Goal: Task Accomplishment & Management: Complete application form

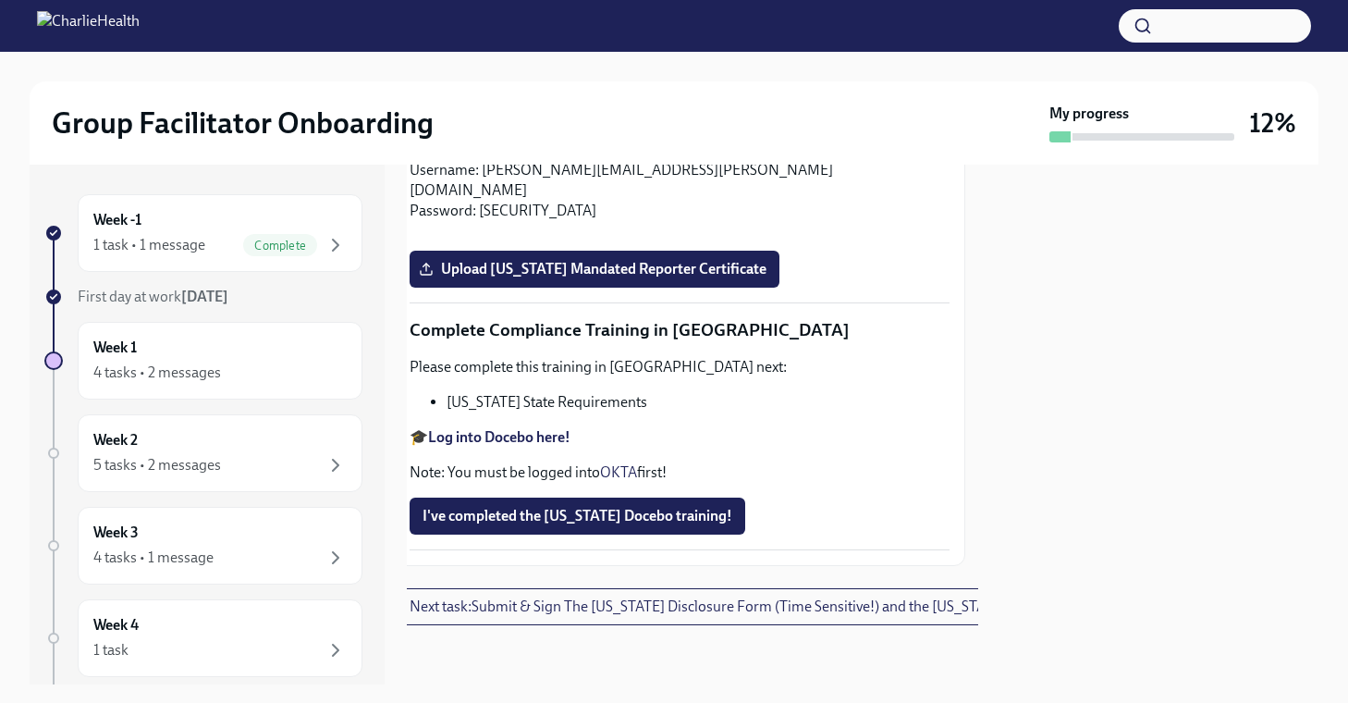
scroll to position [3930, 13]
click at [623, 278] on span "Upload [US_STATE] Mandated Reporter Certificate" at bounding box center [595, 269] width 344 height 18
click at [0, 0] on input "Upload [US_STATE] Mandated Reporter Certificate" at bounding box center [0, 0] width 0 height 0
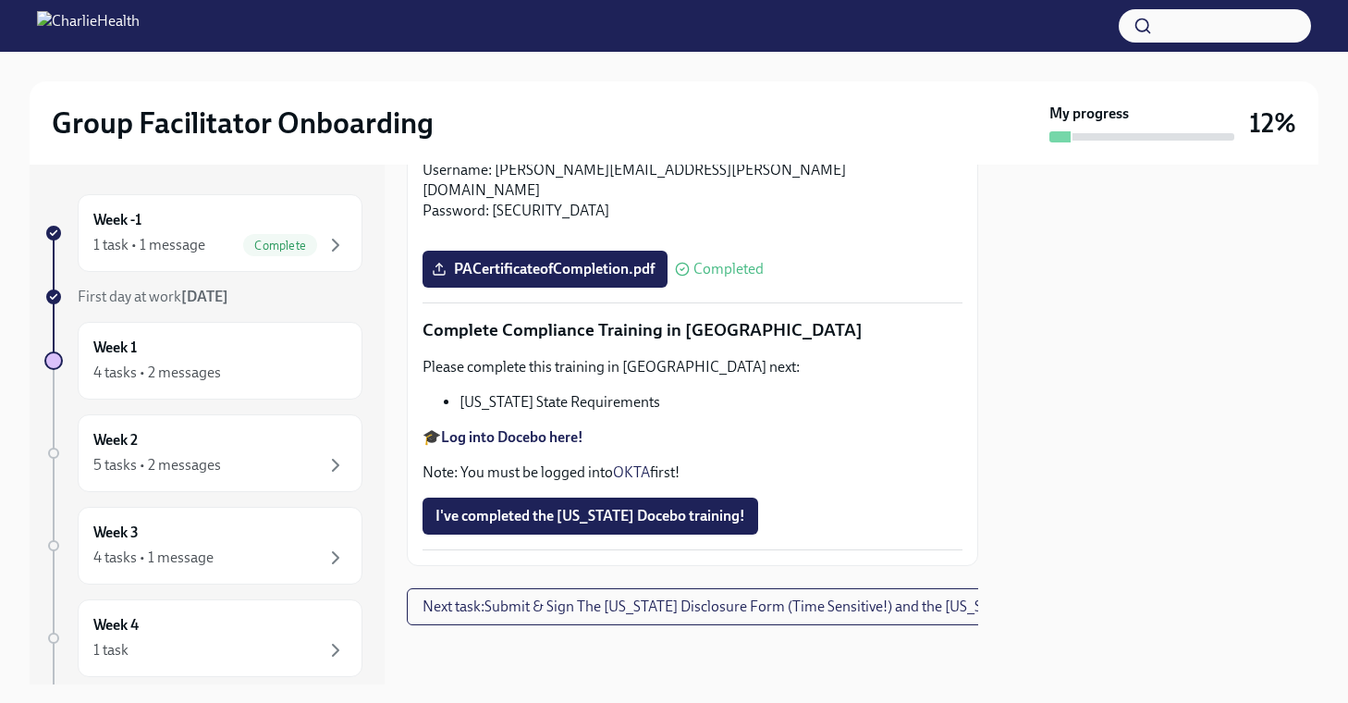
scroll to position [4075, 0]
click at [506, 446] on strong "Log into Docebo here!" at bounding box center [512, 437] width 142 height 18
click at [548, 517] on span "I've completed the [US_STATE] Docebo training!" at bounding box center [590, 516] width 310 height 18
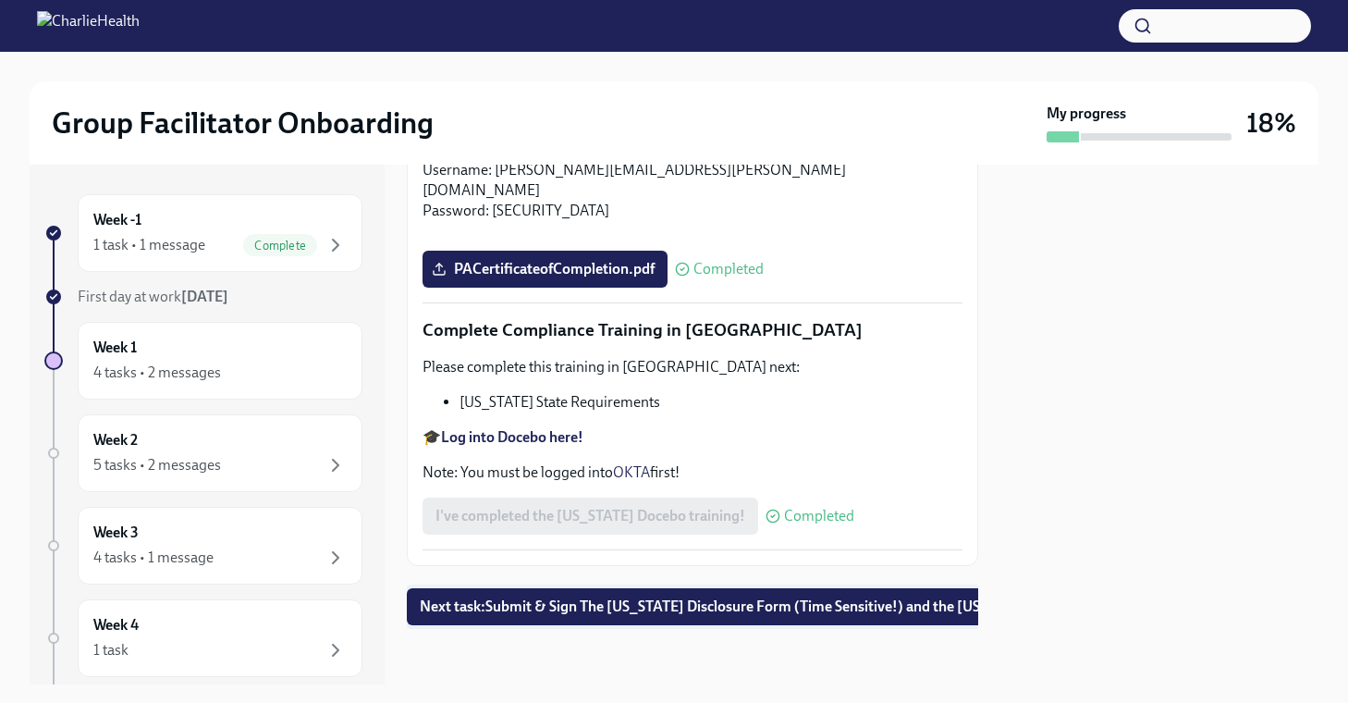
click at [708, 609] on span "Next task : Submit & Sign The [US_STATE] Disclosure Form (Time Sensitive!) and …" at bounding box center [788, 606] width 737 height 18
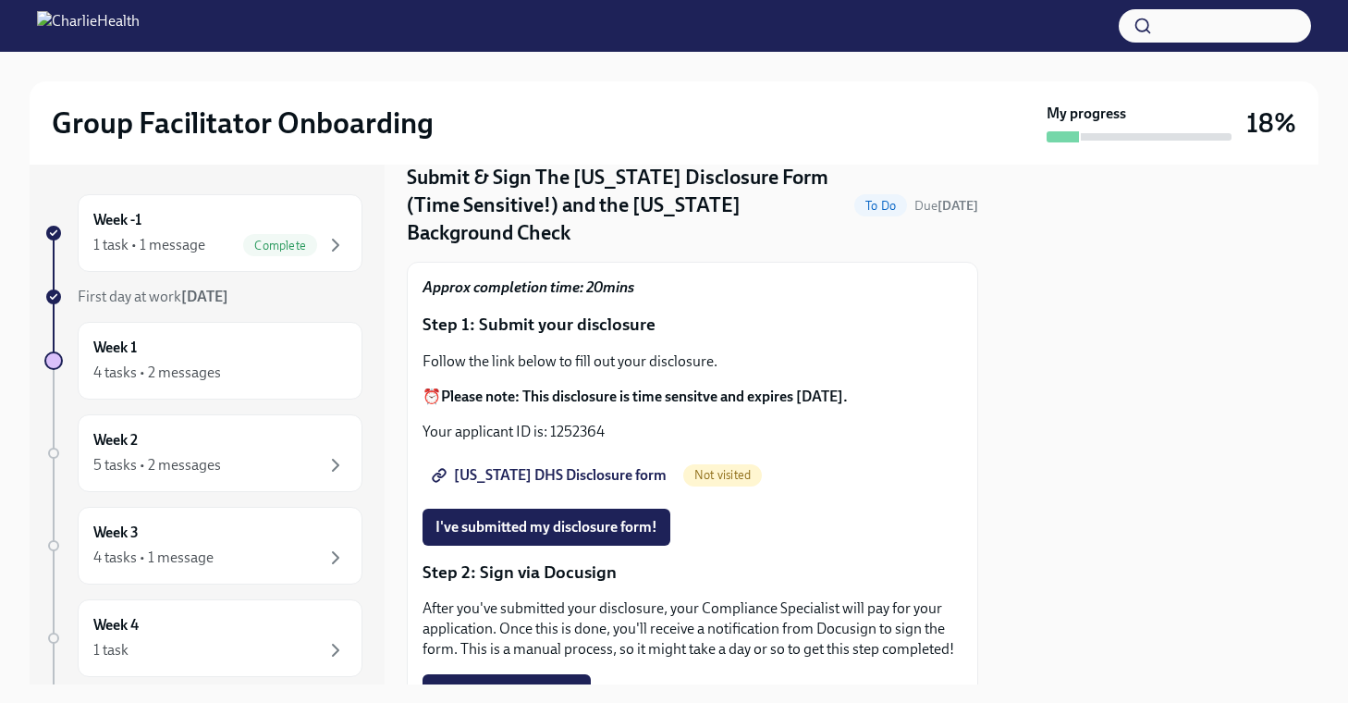
scroll to position [70, 0]
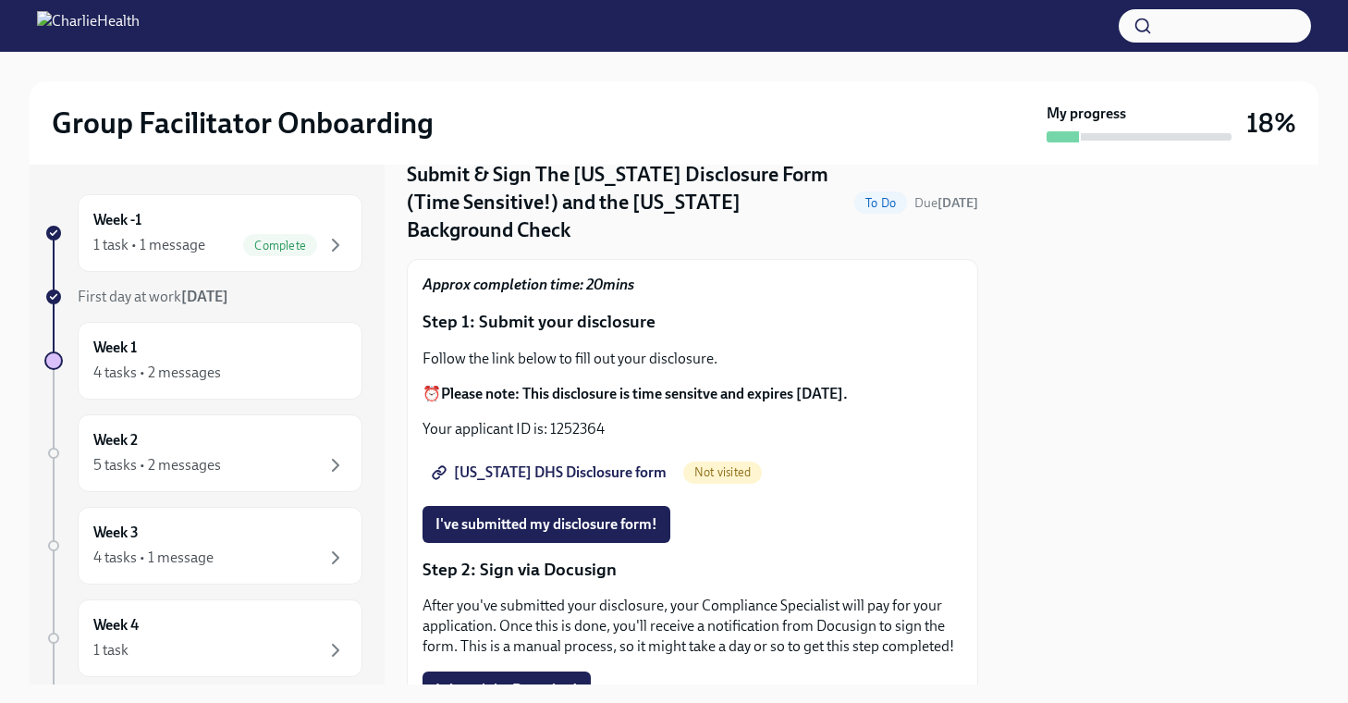
click at [565, 463] on span "[US_STATE] DHS Disclosure form" at bounding box center [550, 472] width 231 height 18
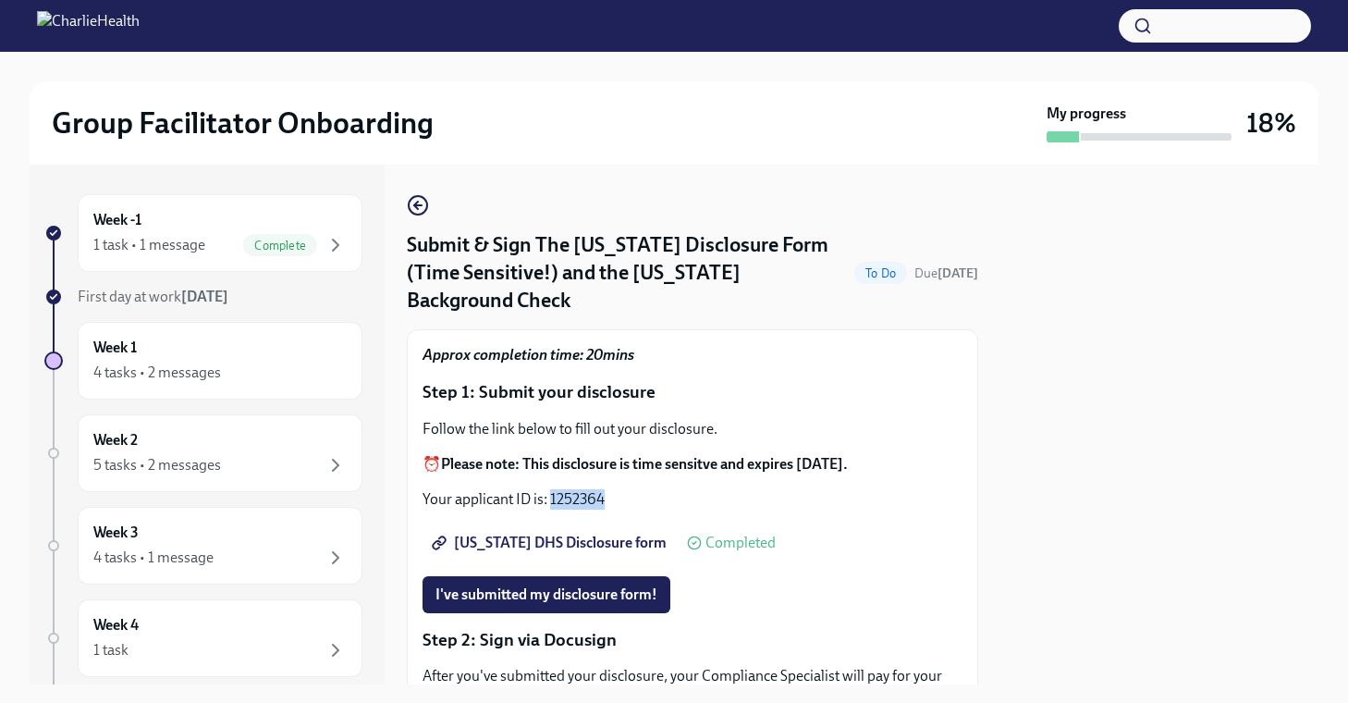
drag, startPoint x: 610, startPoint y: 471, endPoint x: 550, endPoint y: 472, distance: 60.1
click at [550, 489] on p "Your applicant ID is: 1252364" at bounding box center [693, 499] width 540 height 20
copy p "1252364"
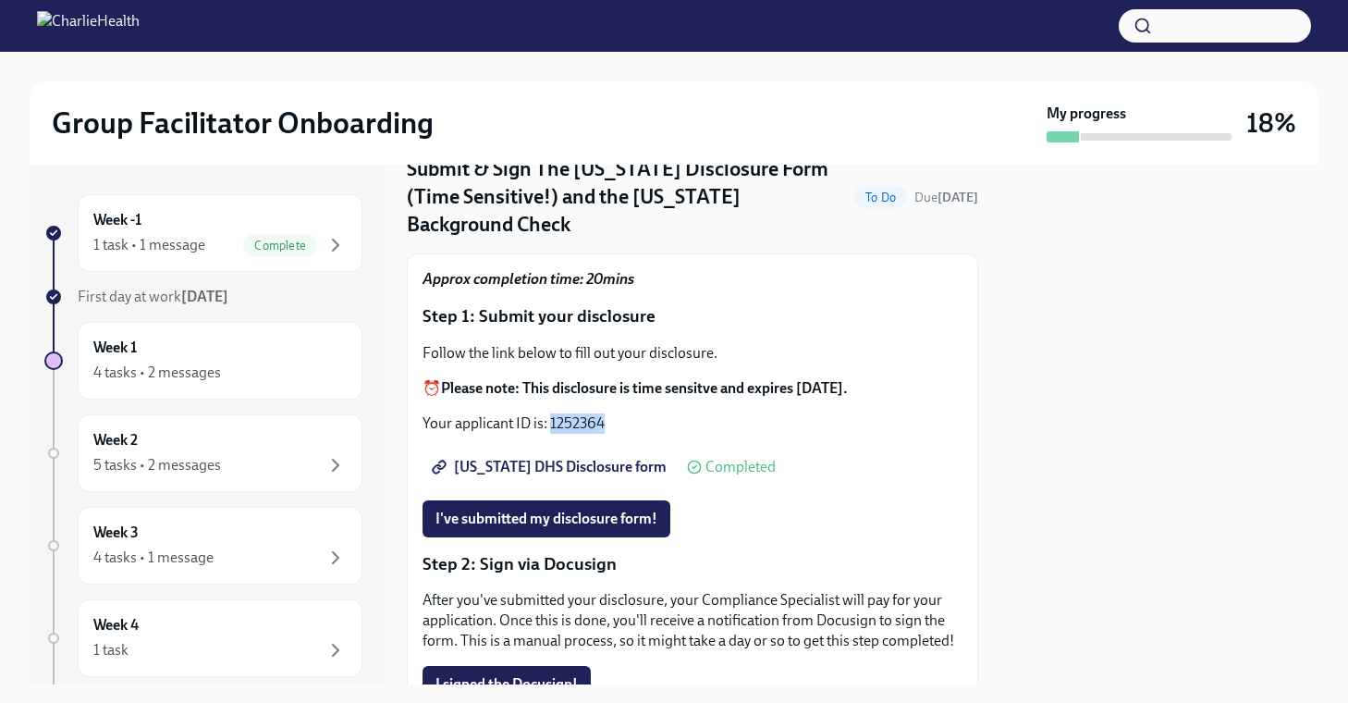
scroll to position [88, 0]
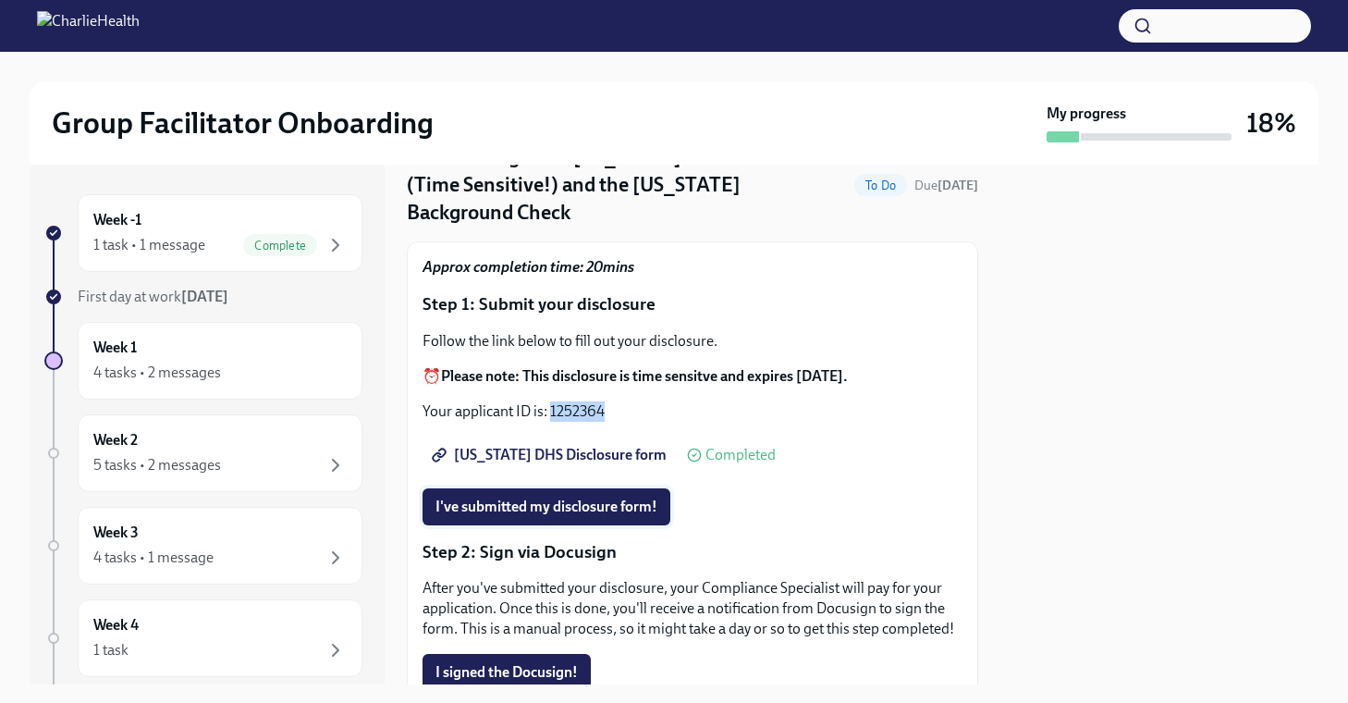
click at [620, 488] on button "I've submitted my disclosure form!" at bounding box center [547, 506] width 248 height 37
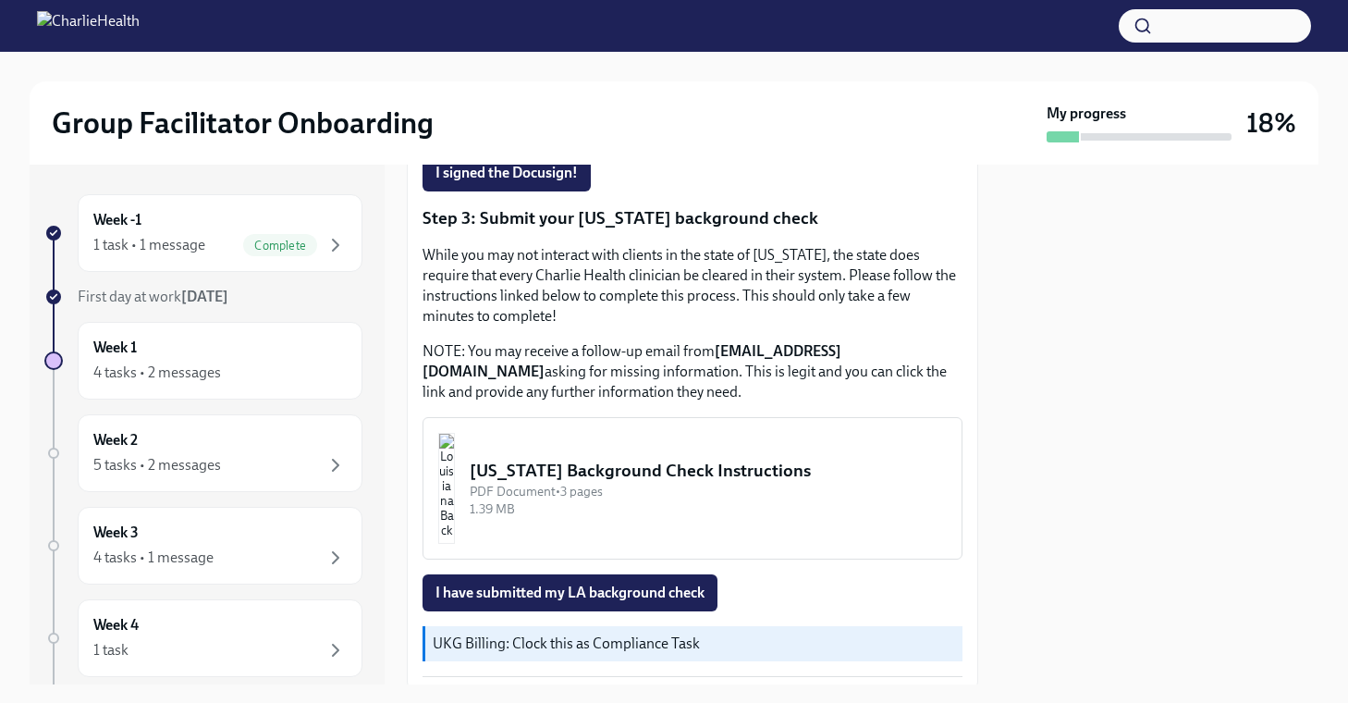
scroll to position [558, 0]
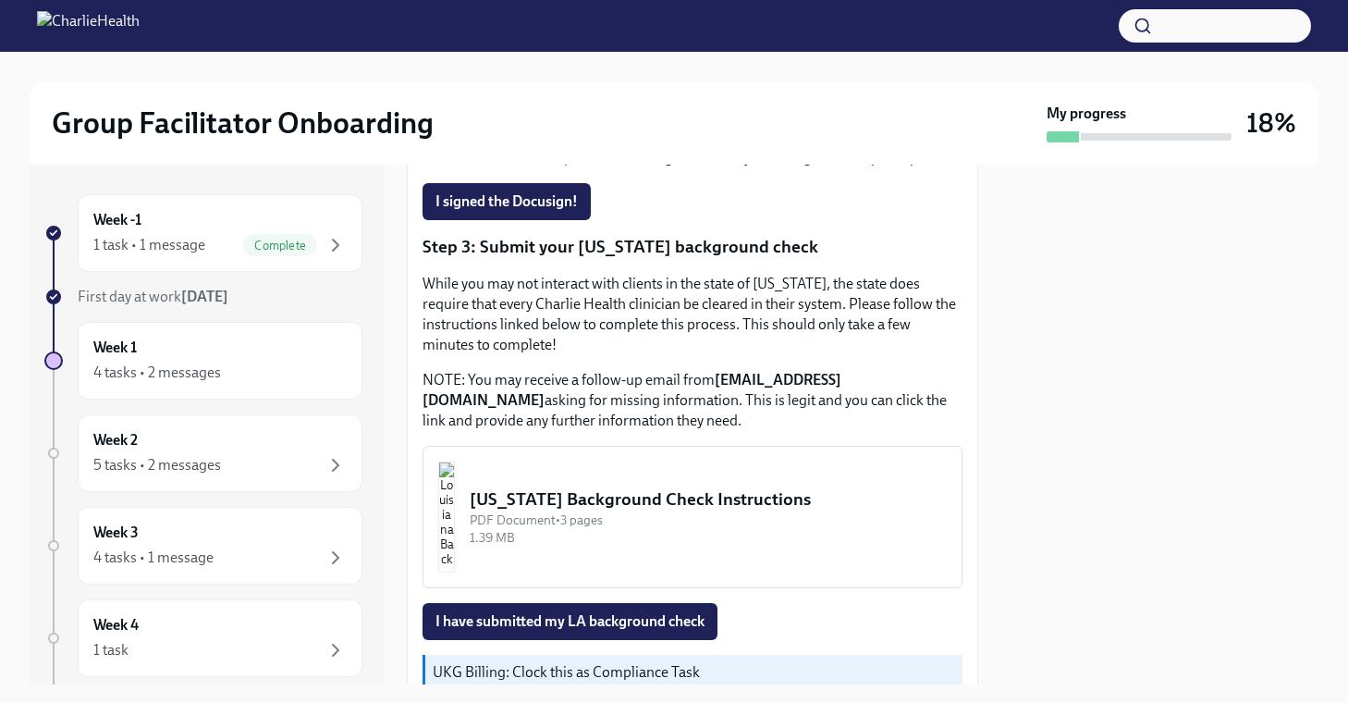
click at [668, 487] on div "[US_STATE] Background Check Instructions" at bounding box center [708, 499] width 477 height 24
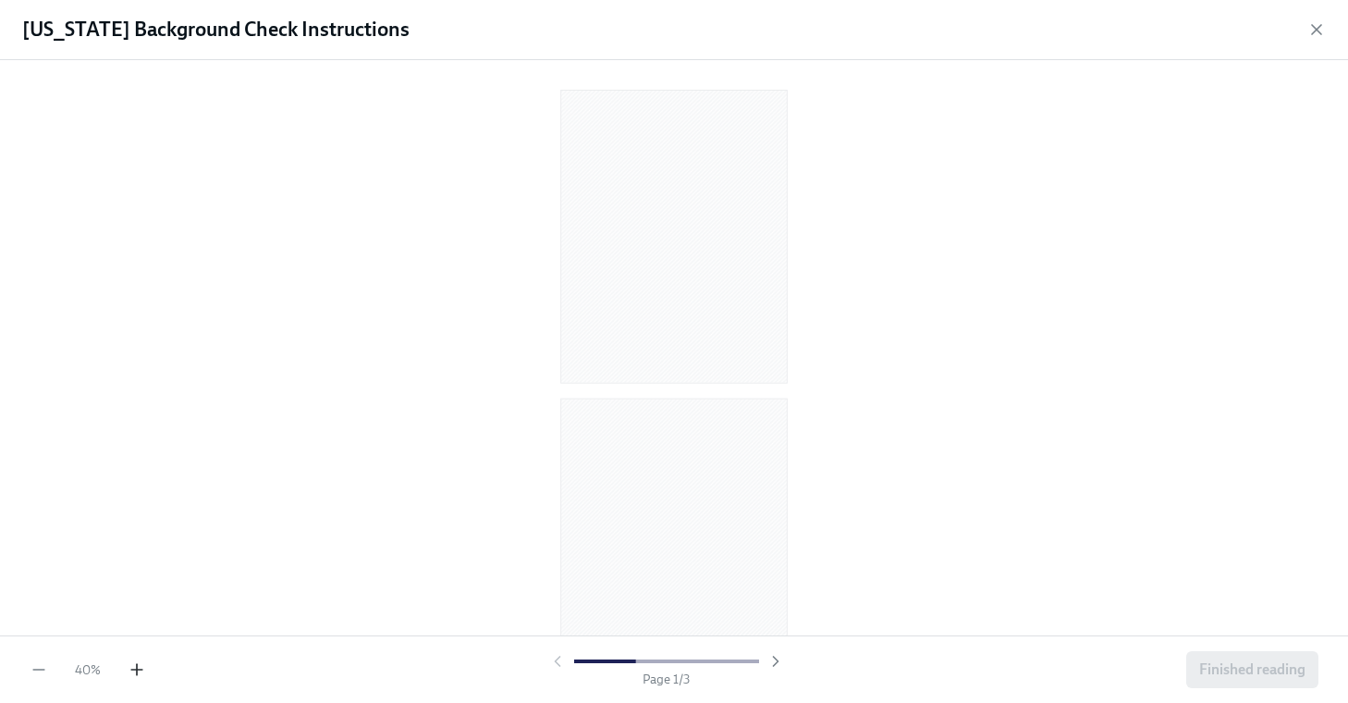
click at [128, 668] on icon "button" at bounding box center [137, 669] width 18 height 18
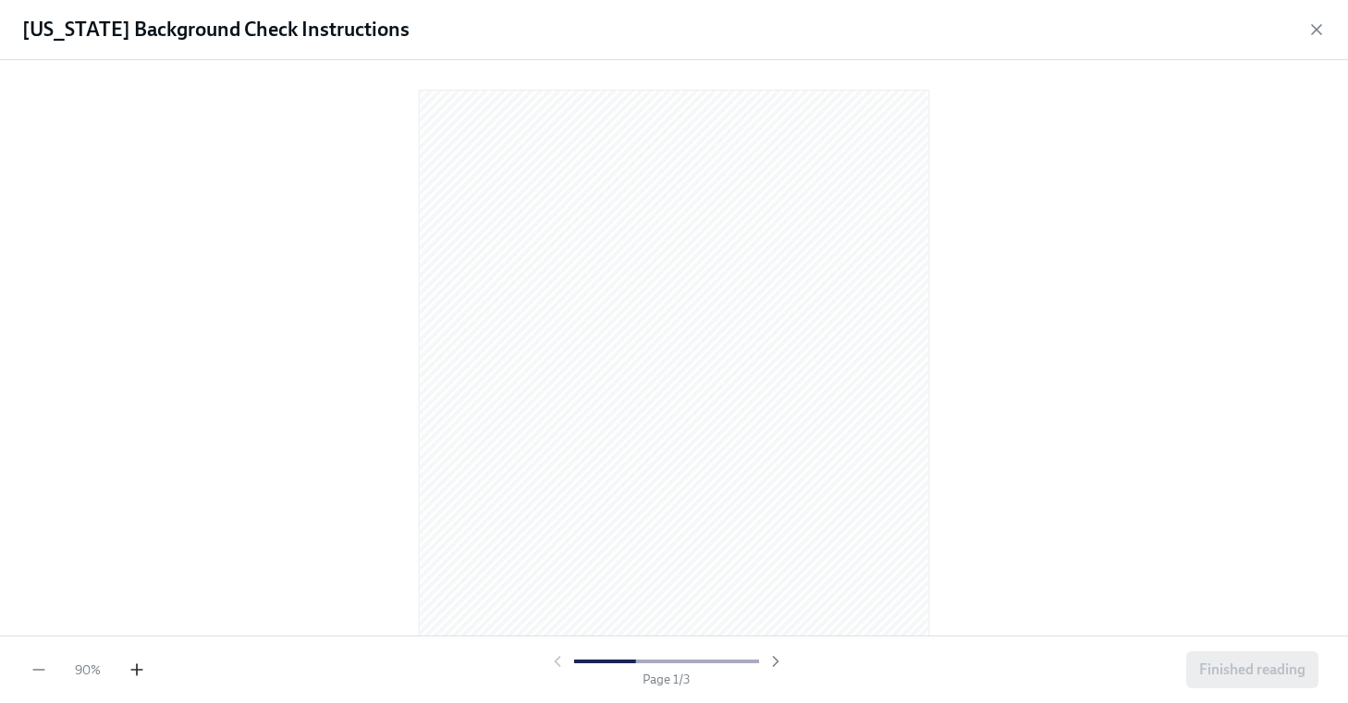
click at [128, 668] on icon "button" at bounding box center [137, 669] width 18 height 18
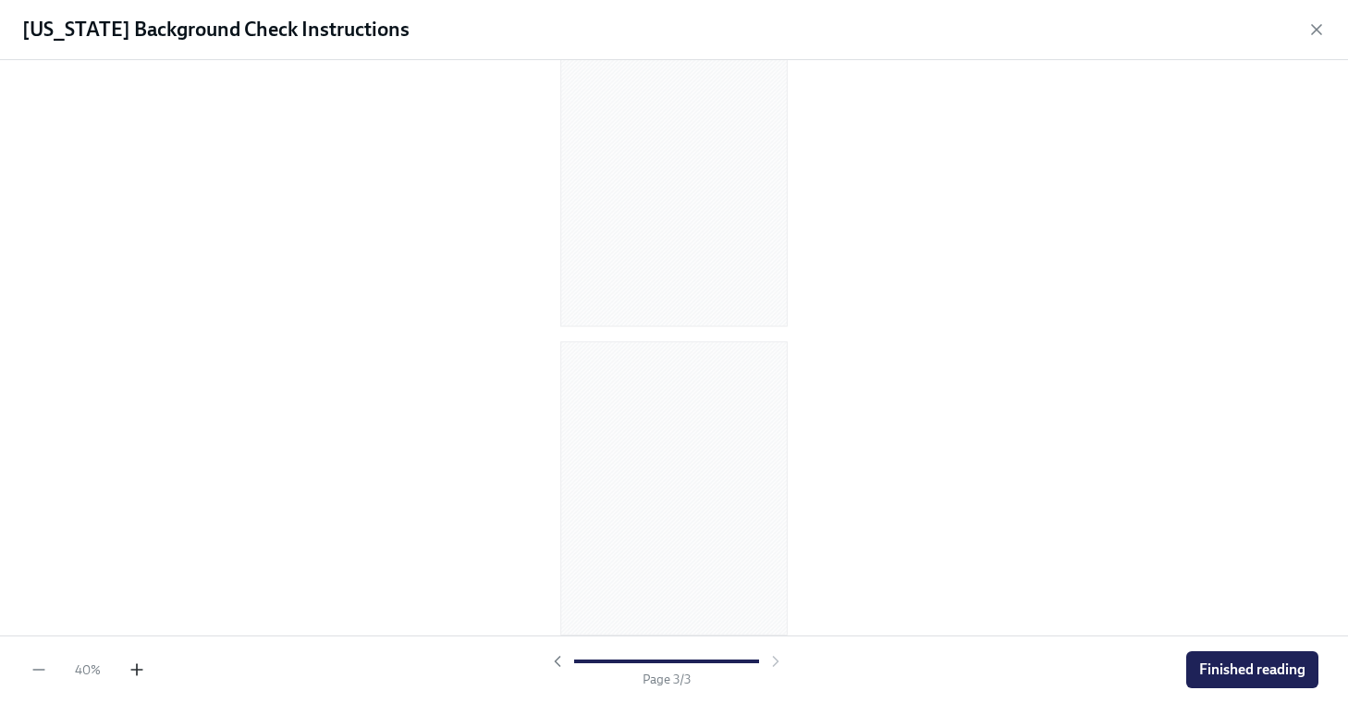
click at [140, 668] on icon "button" at bounding box center [137, 669] width 18 height 18
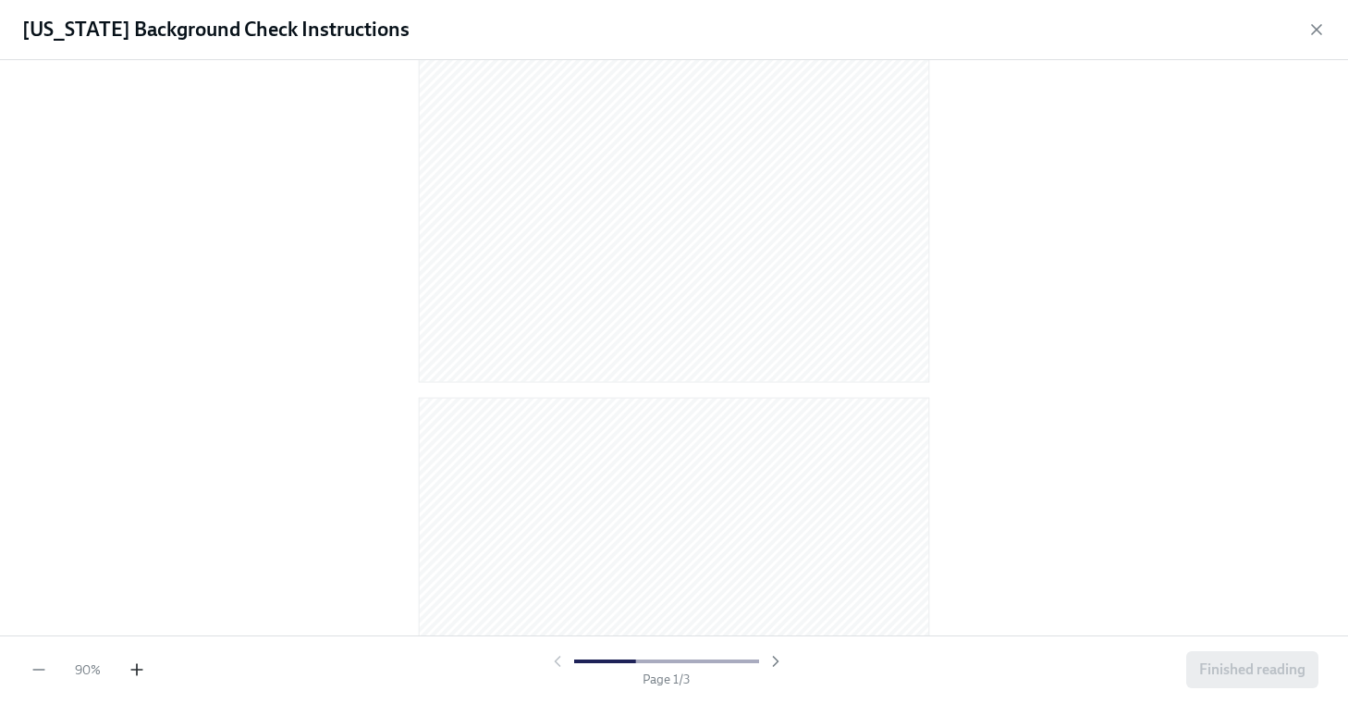
click at [140, 668] on icon "button" at bounding box center [137, 669] width 18 height 18
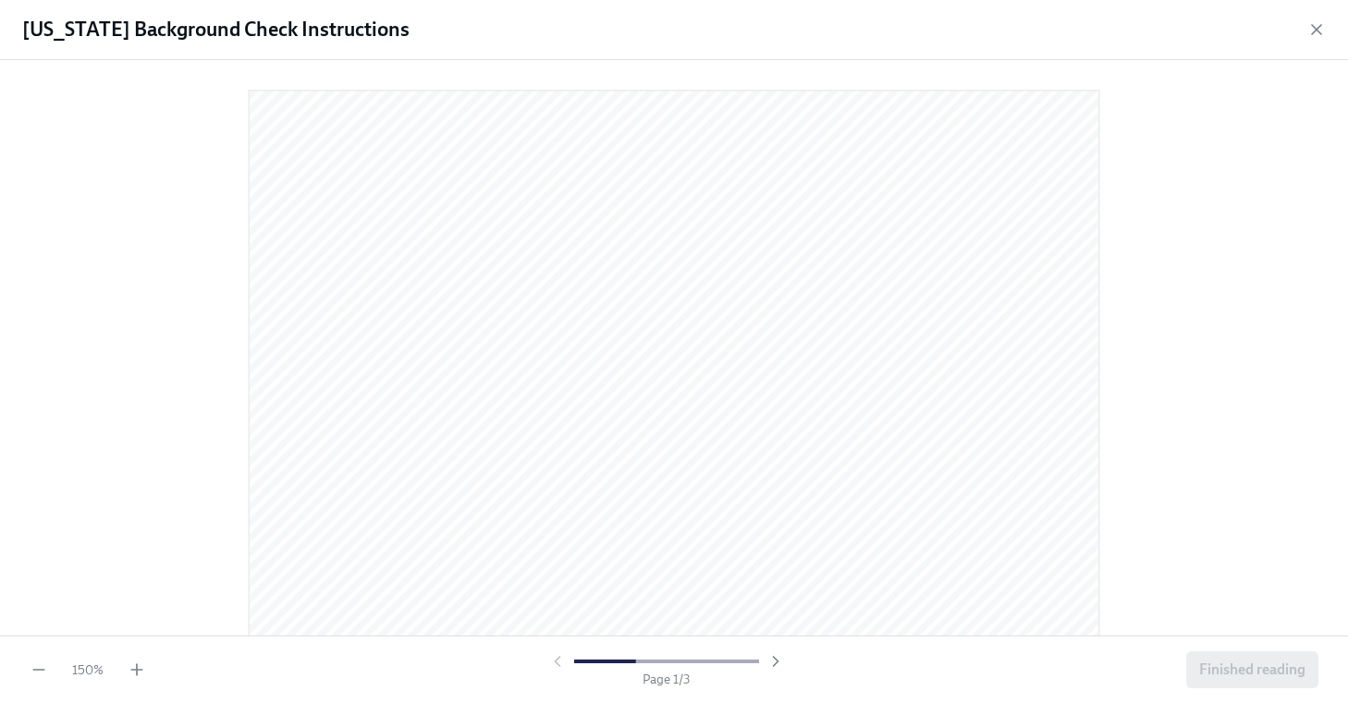
click at [1186, 618] on div at bounding box center [674, 347] width 1348 height 575
click at [1239, 665] on span "Finished reading" at bounding box center [1252, 669] width 106 height 18
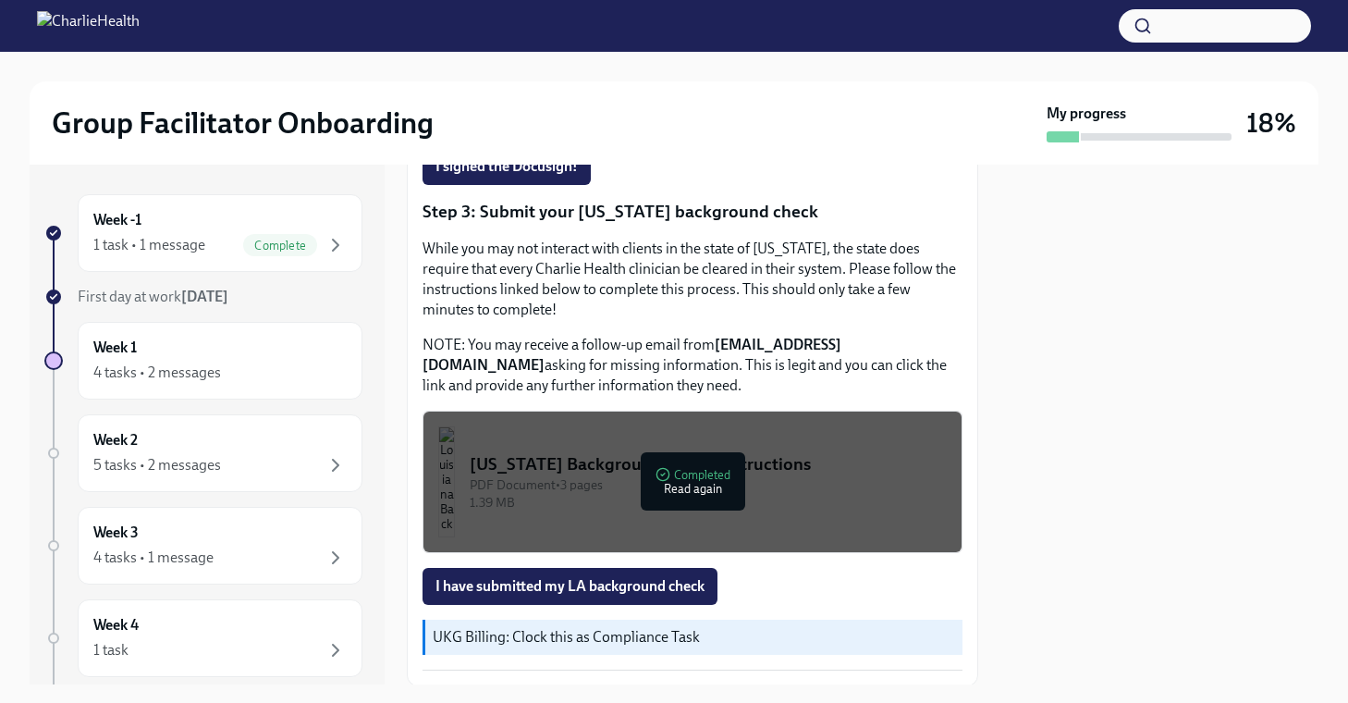
scroll to position [603, 0]
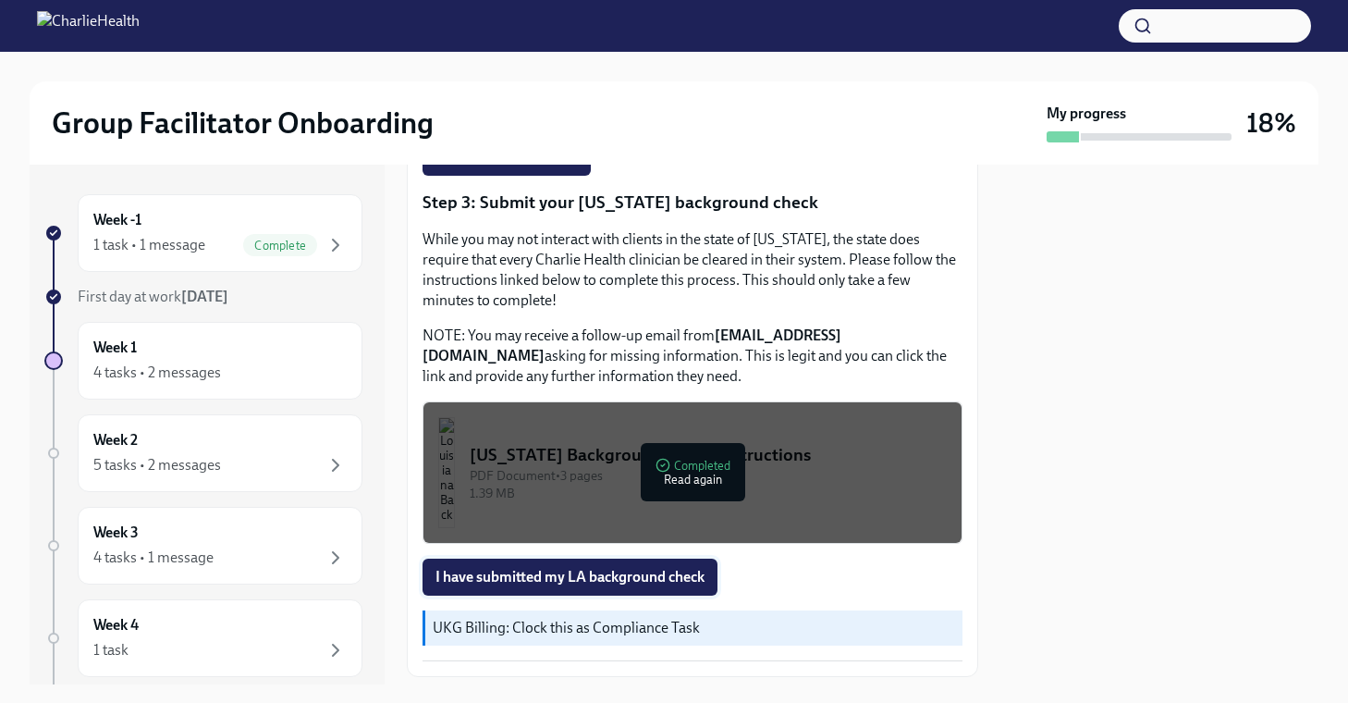
click at [584, 568] on span "I have submitted my LA background check" at bounding box center [569, 577] width 269 height 18
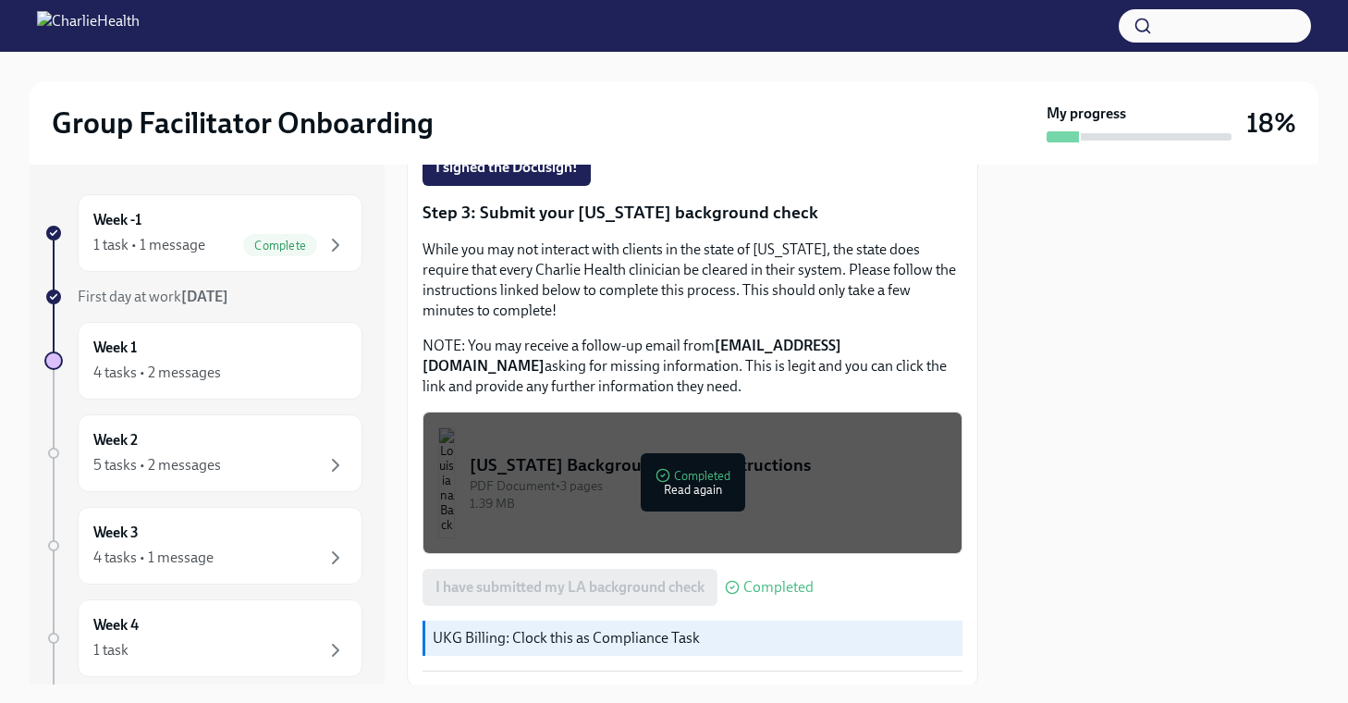
scroll to position [591, 0]
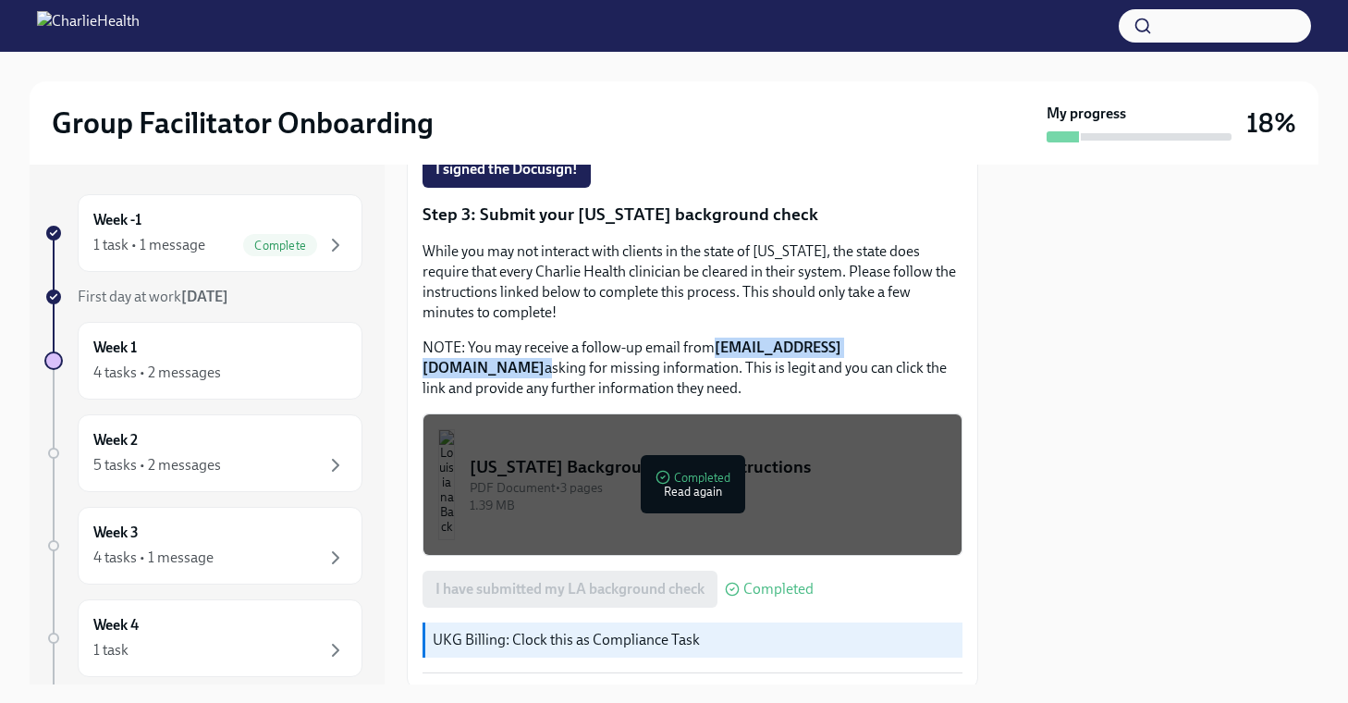
drag, startPoint x: 684, startPoint y: 344, endPoint x: 418, endPoint y: 341, distance: 266.3
click at [418, 341] on div "Approx completion time: 20mins Step 1: Submit your disclosure Follow the link b…" at bounding box center [692, 213] width 571 height 950
copy p "[EMAIL_ADDRESS][DOMAIN_NAME]"
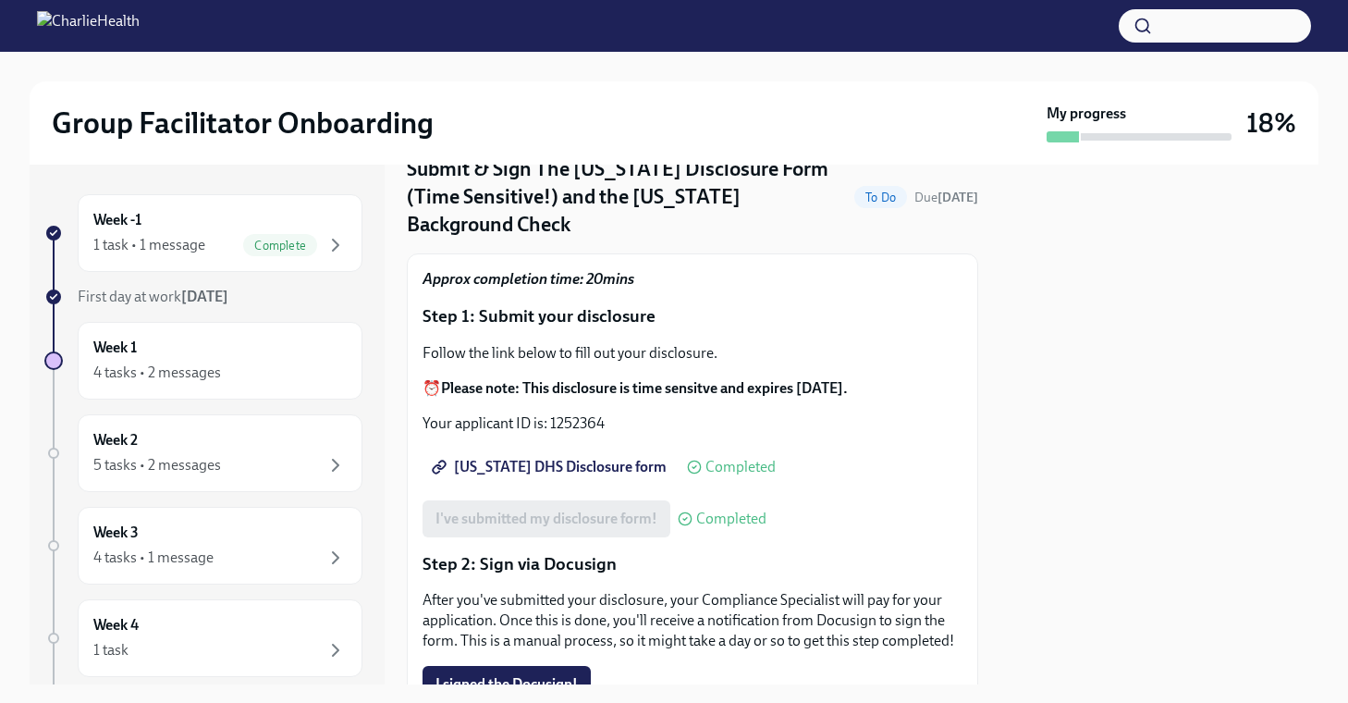
scroll to position [0, 0]
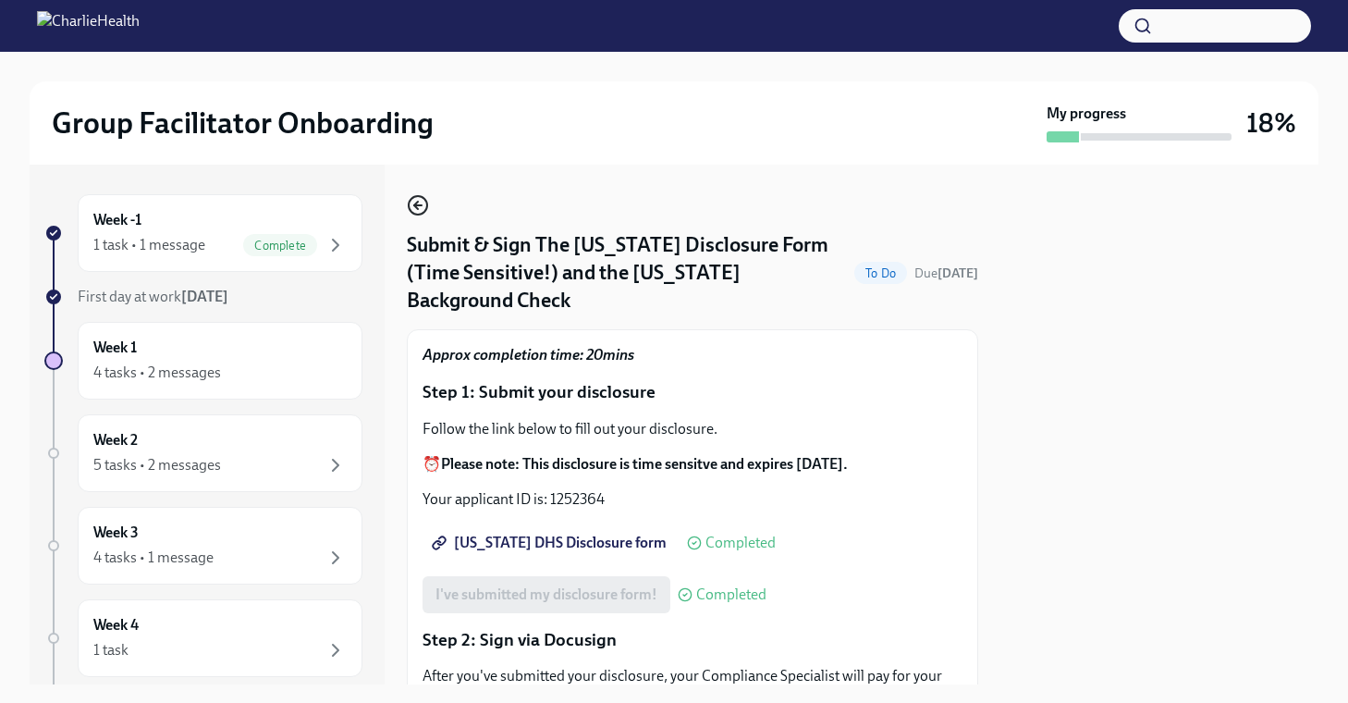
click at [415, 200] on icon "button" at bounding box center [418, 205] width 22 height 22
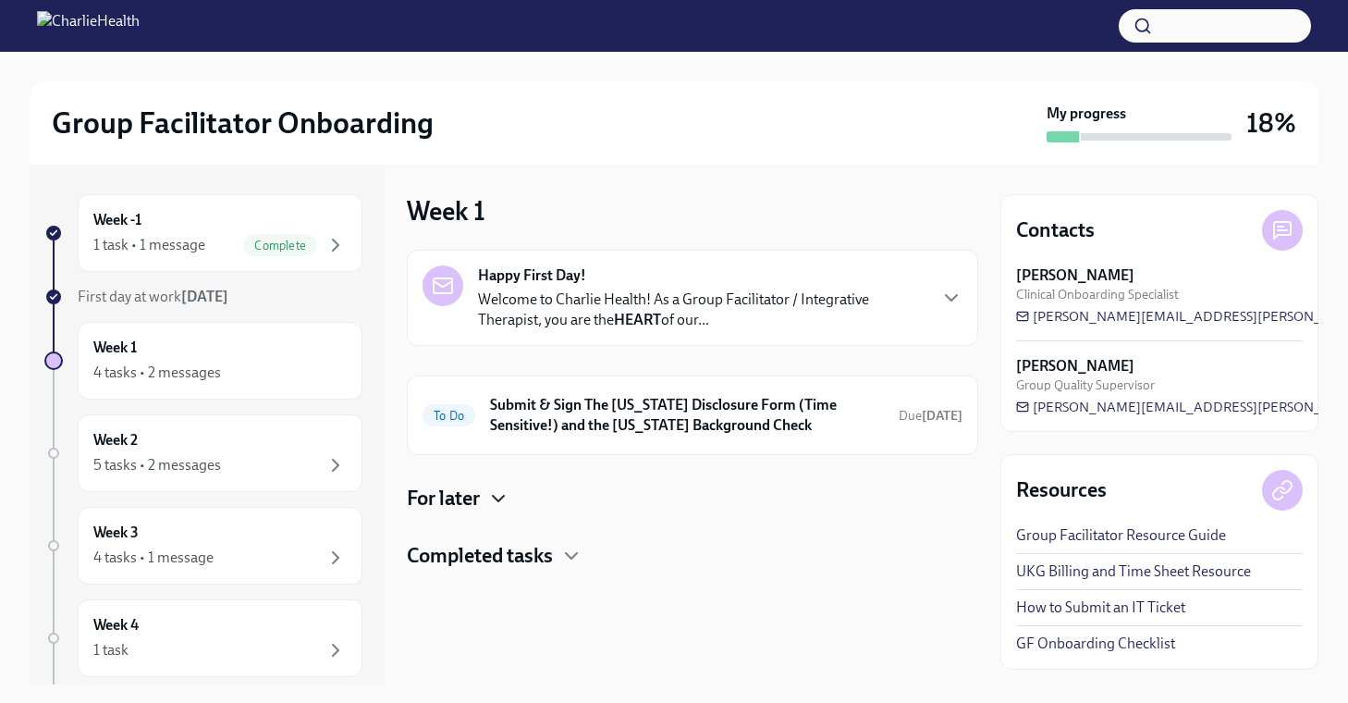
click at [496, 495] on icon "button" at bounding box center [498, 498] width 22 height 22
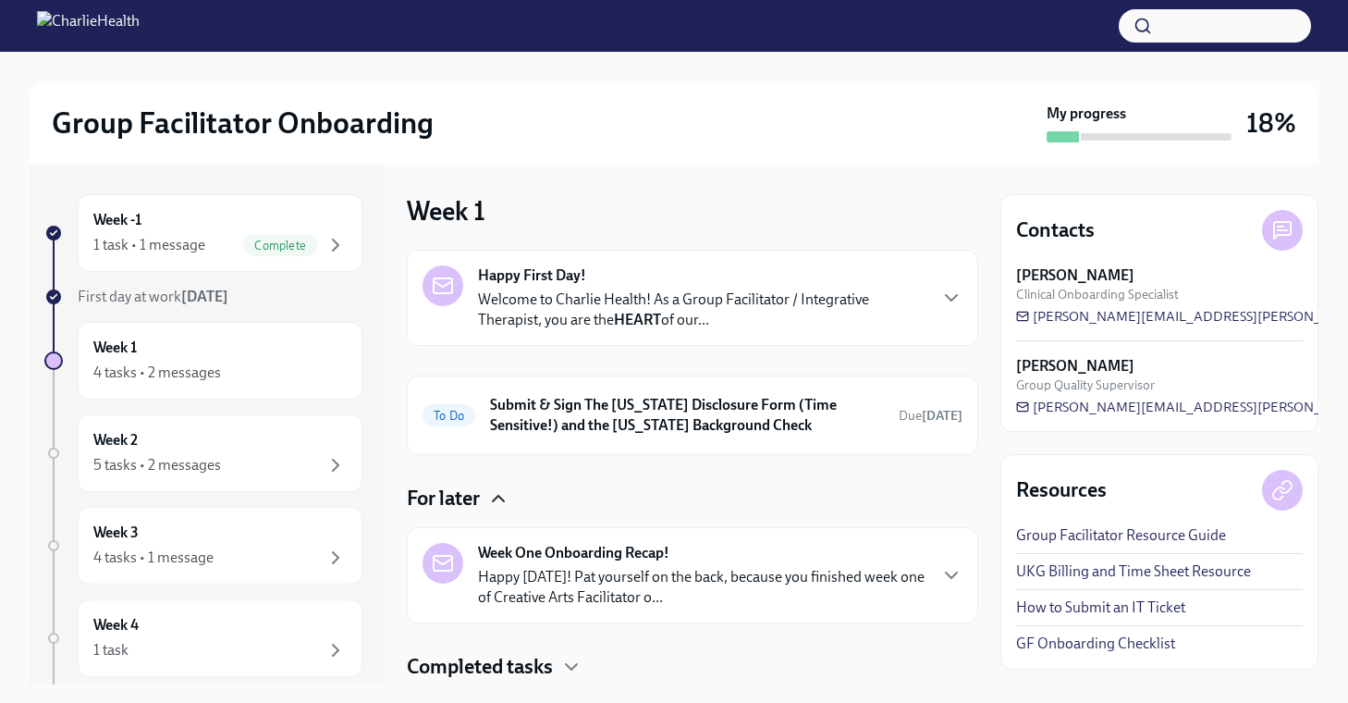
scroll to position [55, 0]
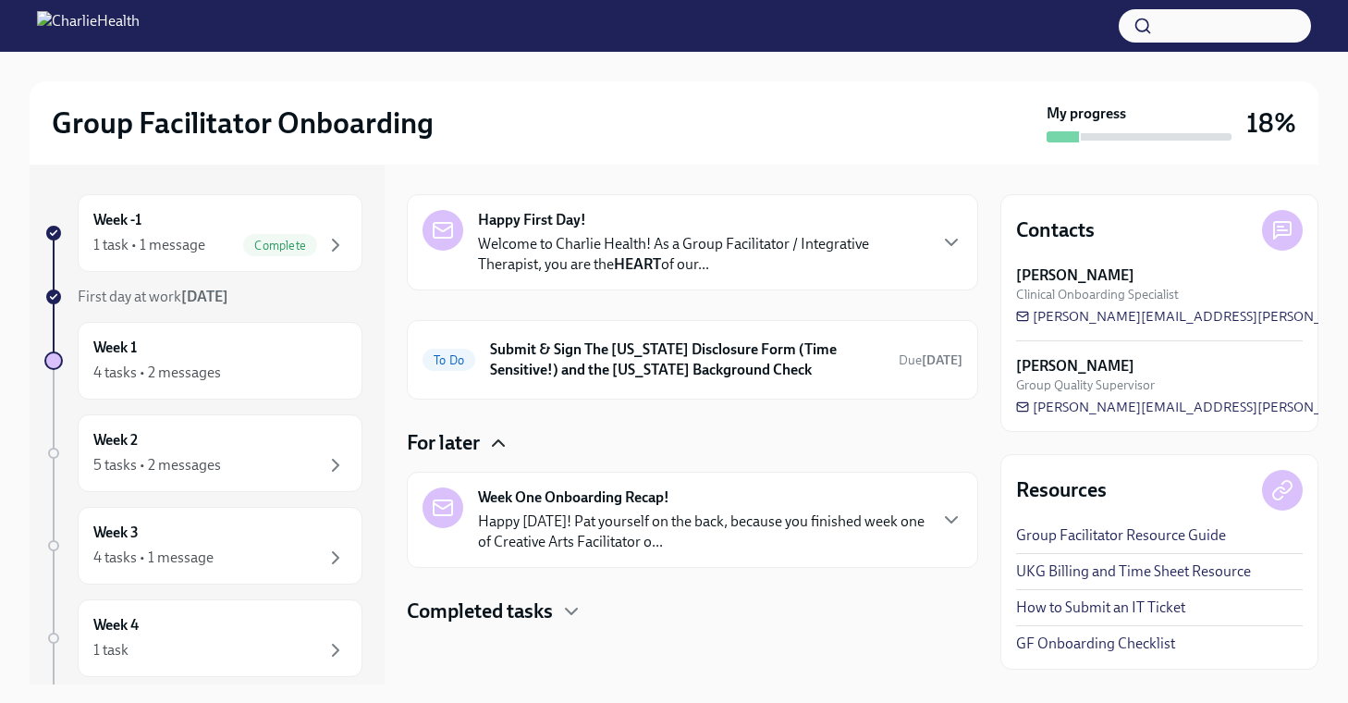
click at [494, 452] on icon "button" at bounding box center [498, 443] width 22 height 22
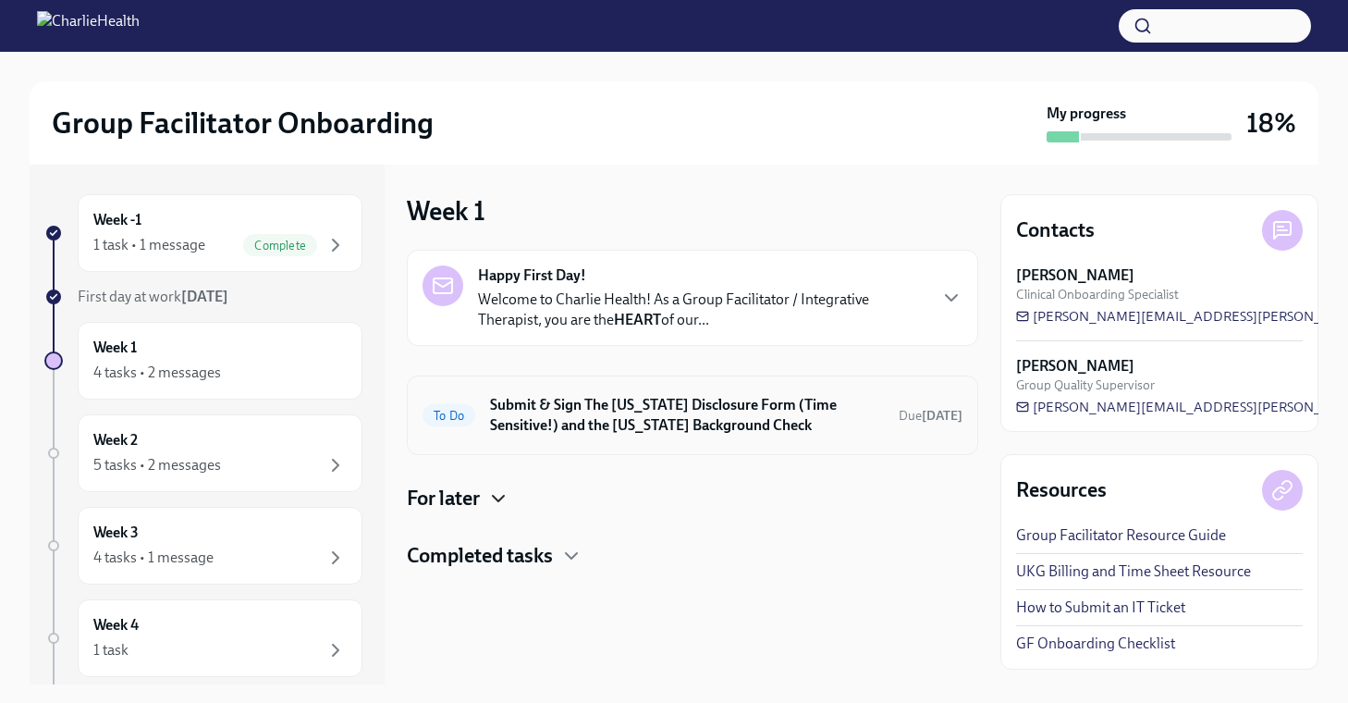
click at [629, 401] on h6 "Submit & Sign The [US_STATE] Disclosure Form (Time Sensitive!) and the [US_STAT…" at bounding box center [687, 415] width 394 height 41
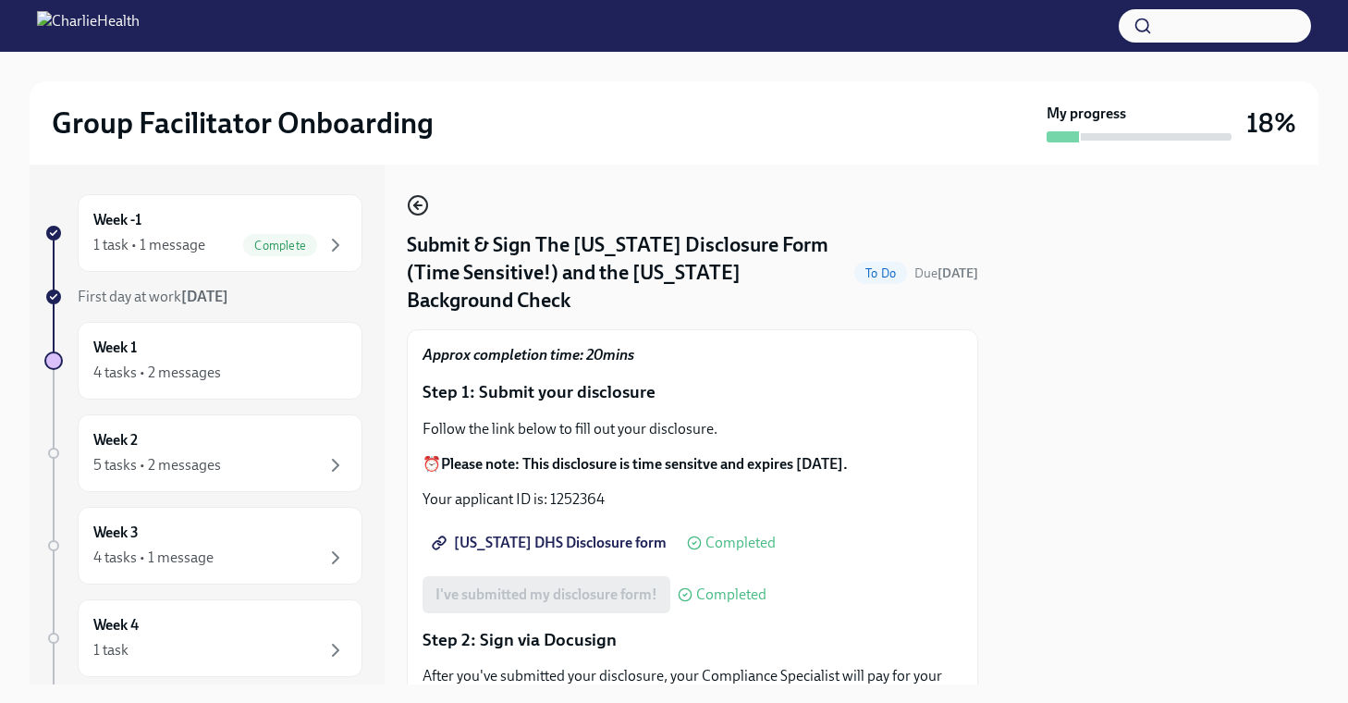
click at [422, 207] on icon "button" at bounding box center [418, 205] width 22 height 22
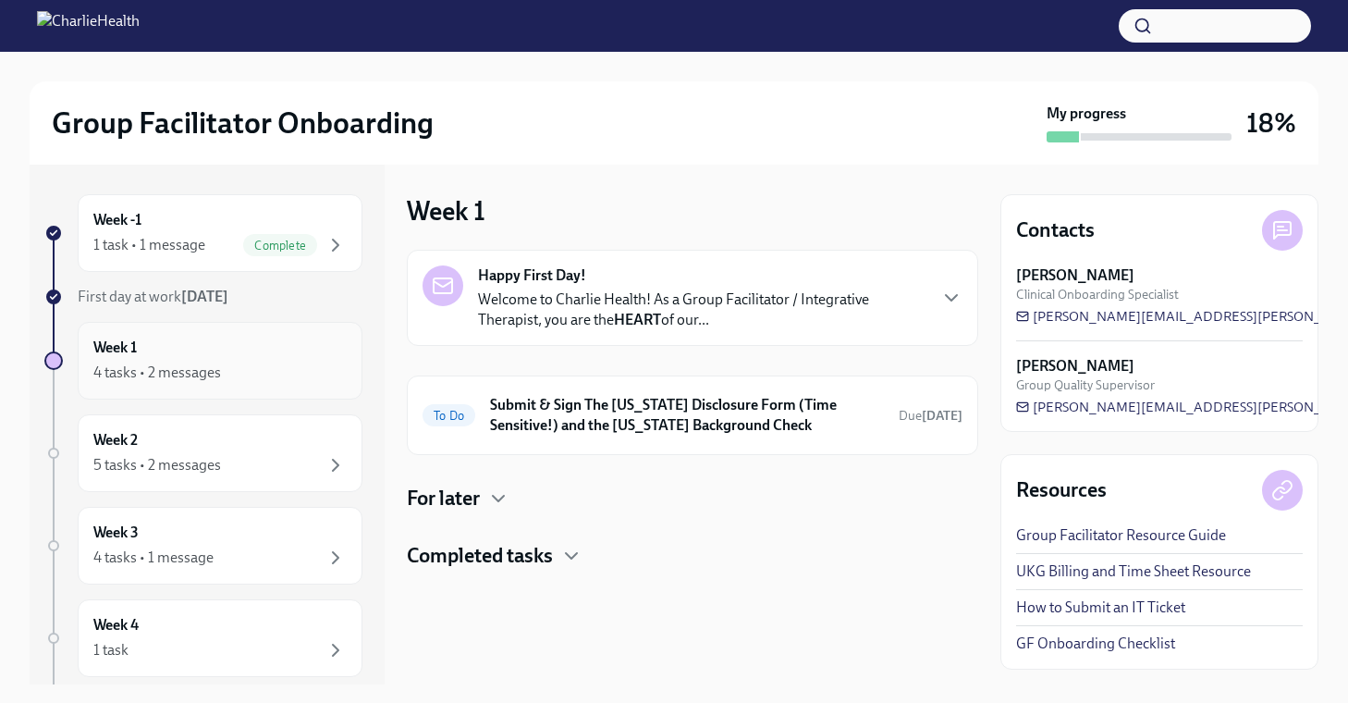
click at [298, 352] on div "Week 1 4 tasks • 2 messages" at bounding box center [219, 360] width 253 height 46
click at [572, 557] on icon "button" at bounding box center [571, 556] width 11 height 6
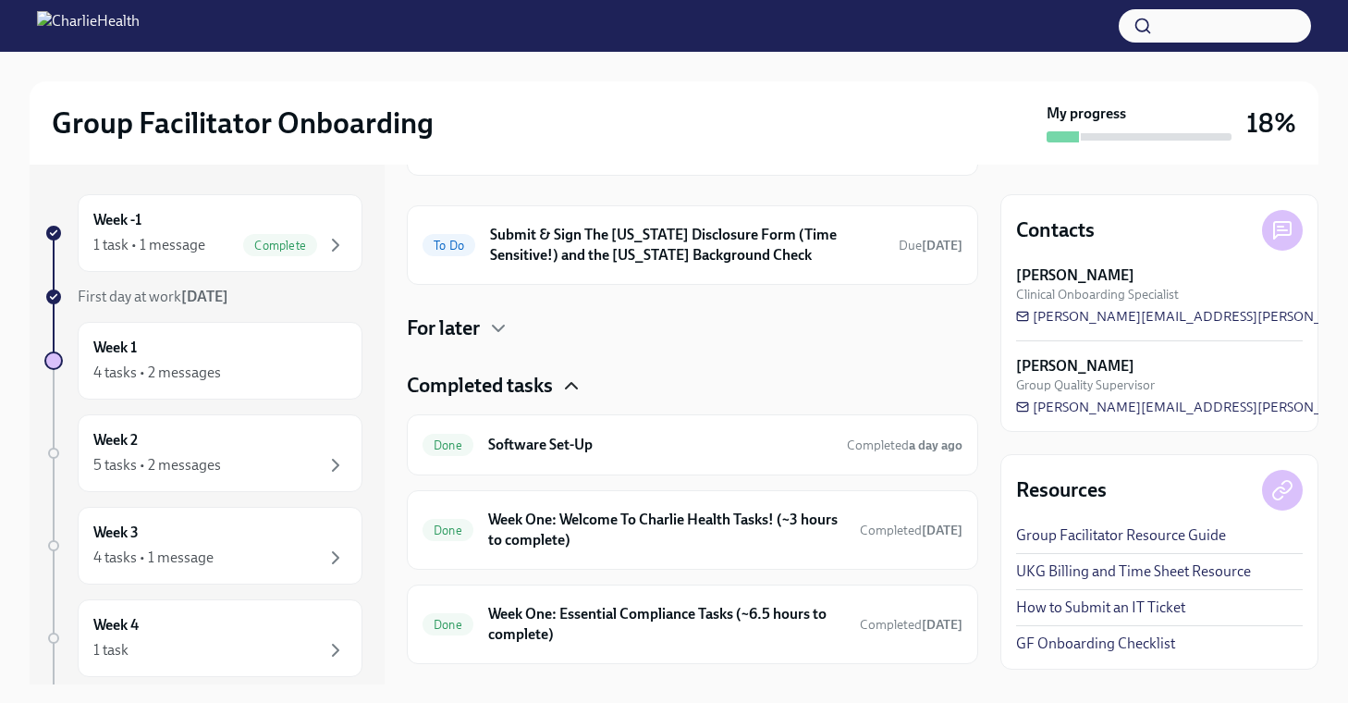
scroll to position [209, 0]
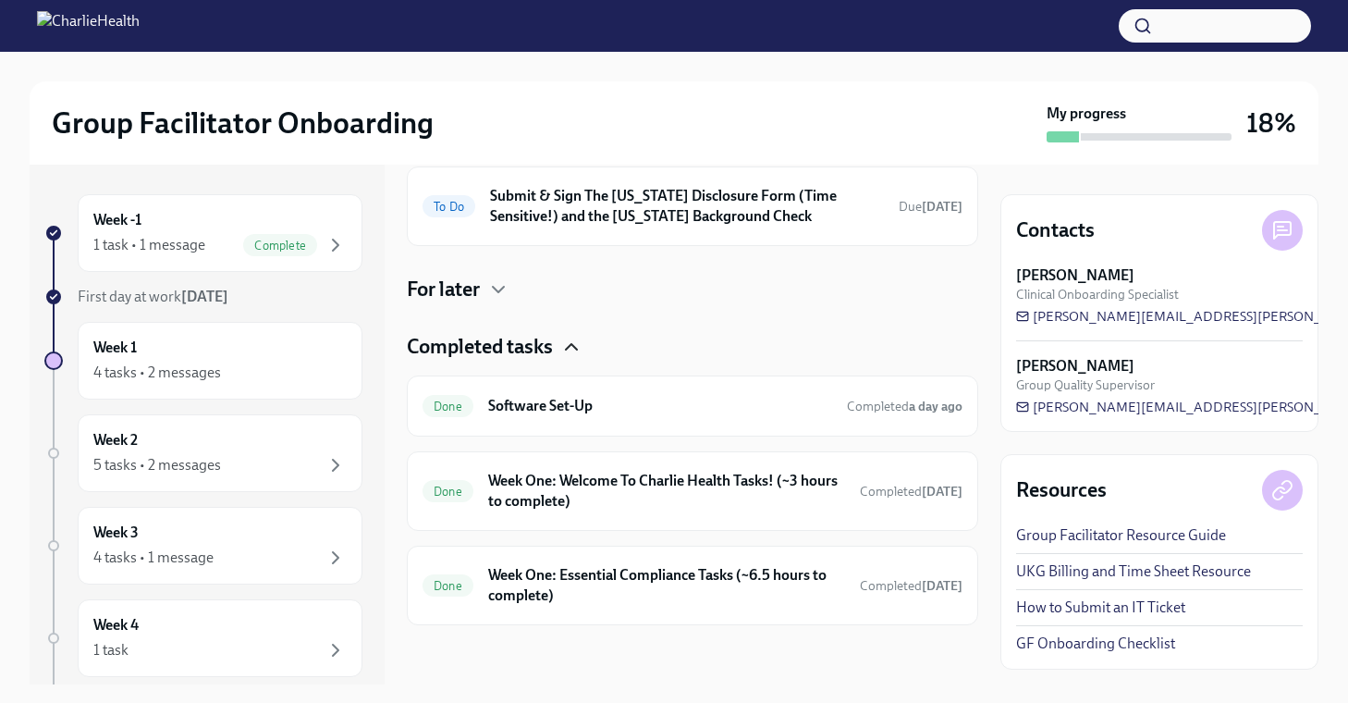
click at [570, 354] on icon "button" at bounding box center [571, 347] width 22 height 22
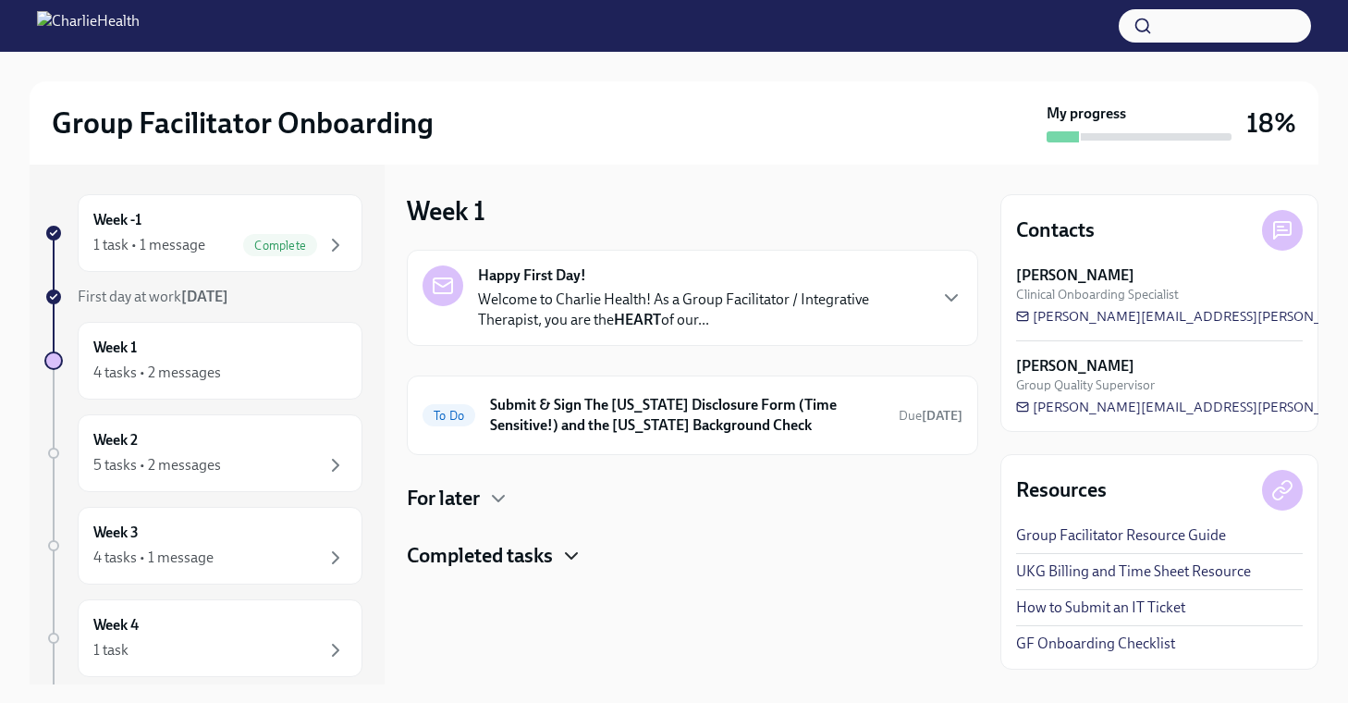
scroll to position [0, 0]
click at [264, 431] on div "Week 2 5 tasks • 2 messages" at bounding box center [219, 453] width 253 height 46
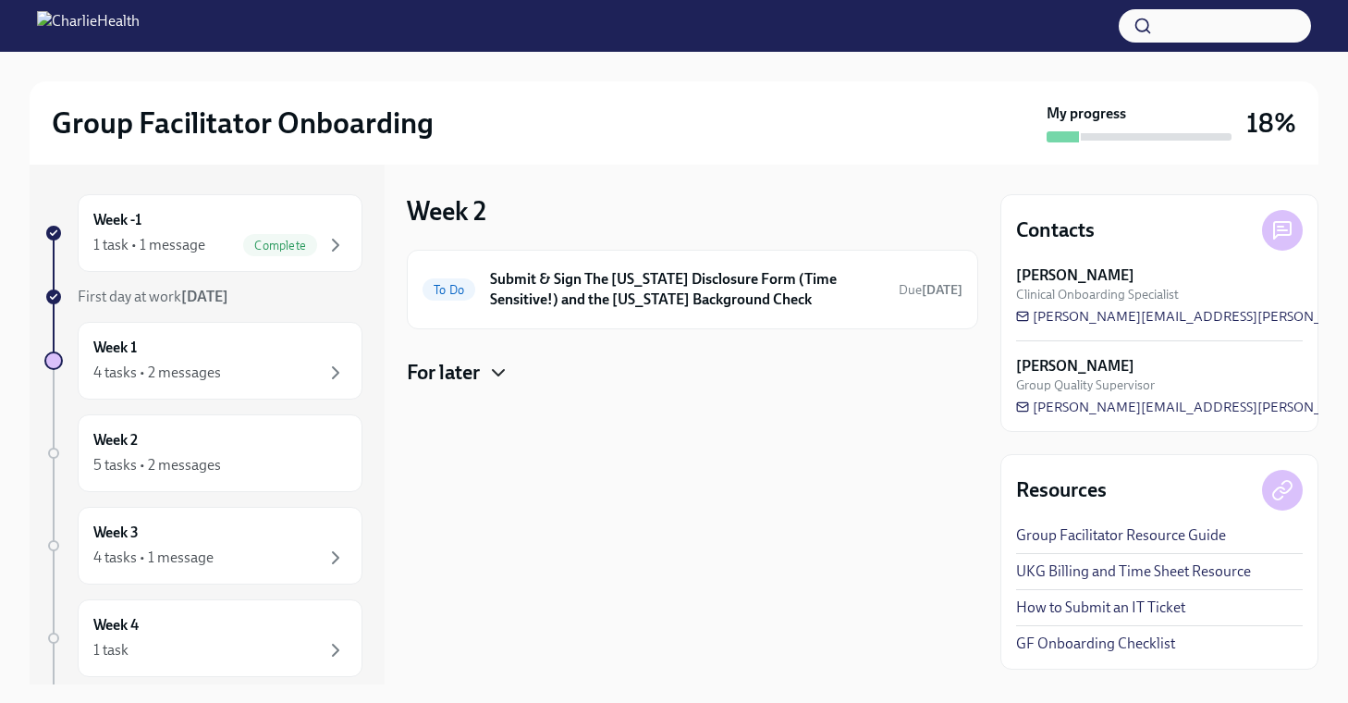
click at [494, 374] on icon "button" at bounding box center [498, 372] width 22 height 22
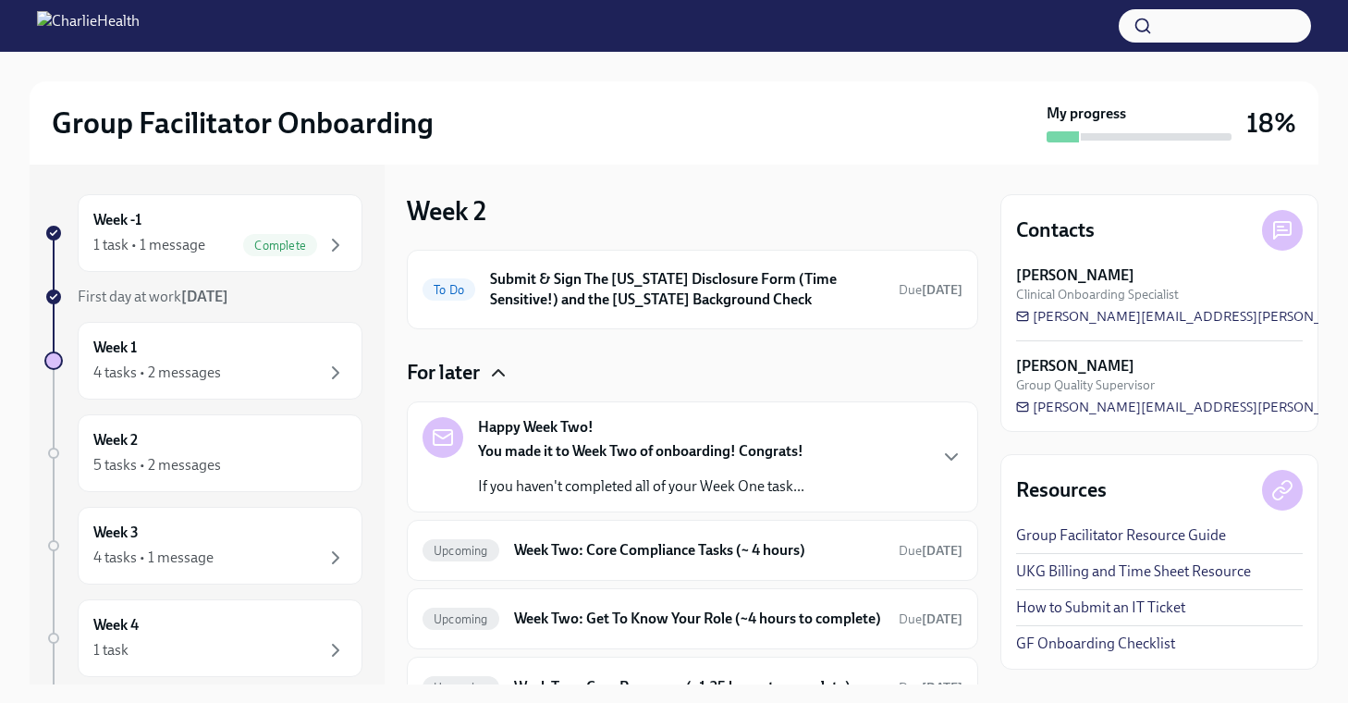
click at [499, 373] on icon "button" at bounding box center [498, 372] width 22 height 22
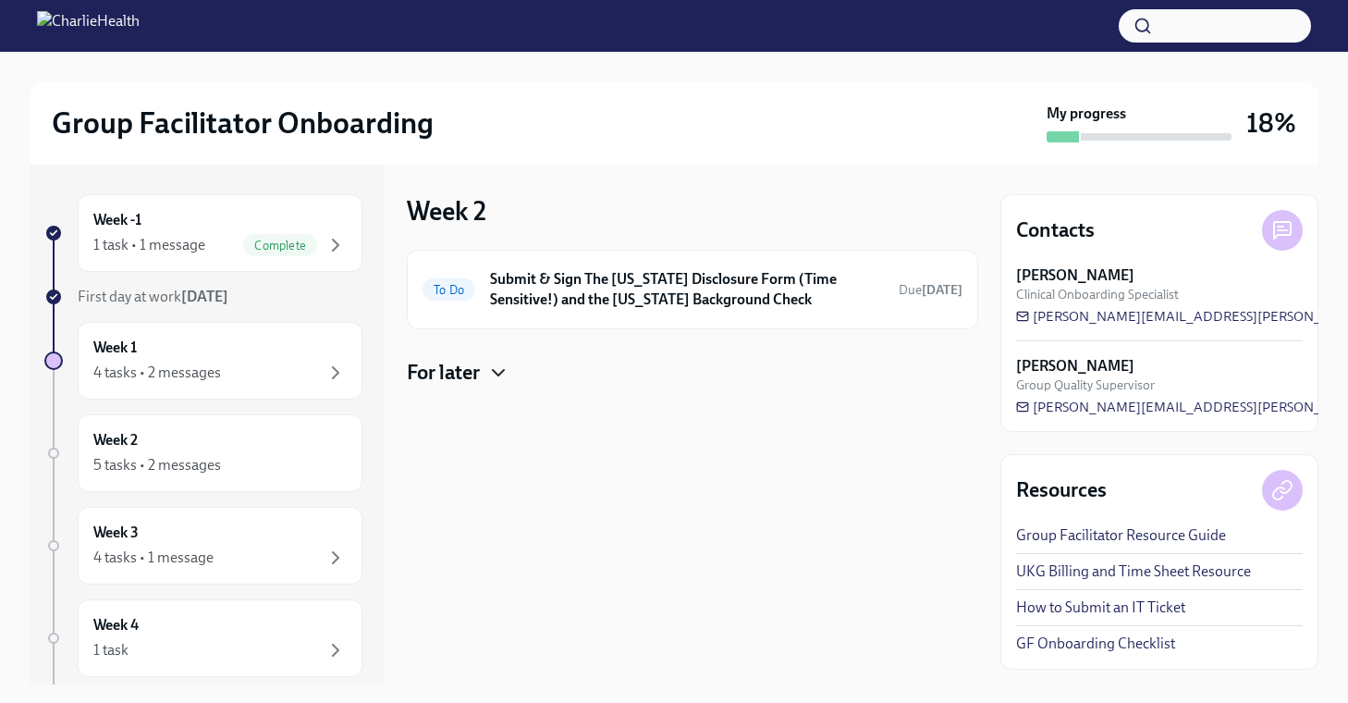
click at [500, 375] on icon "button" at bounding box center [498, 372] width 22 height 22
